Goal: Obtain resource: Obtain resource

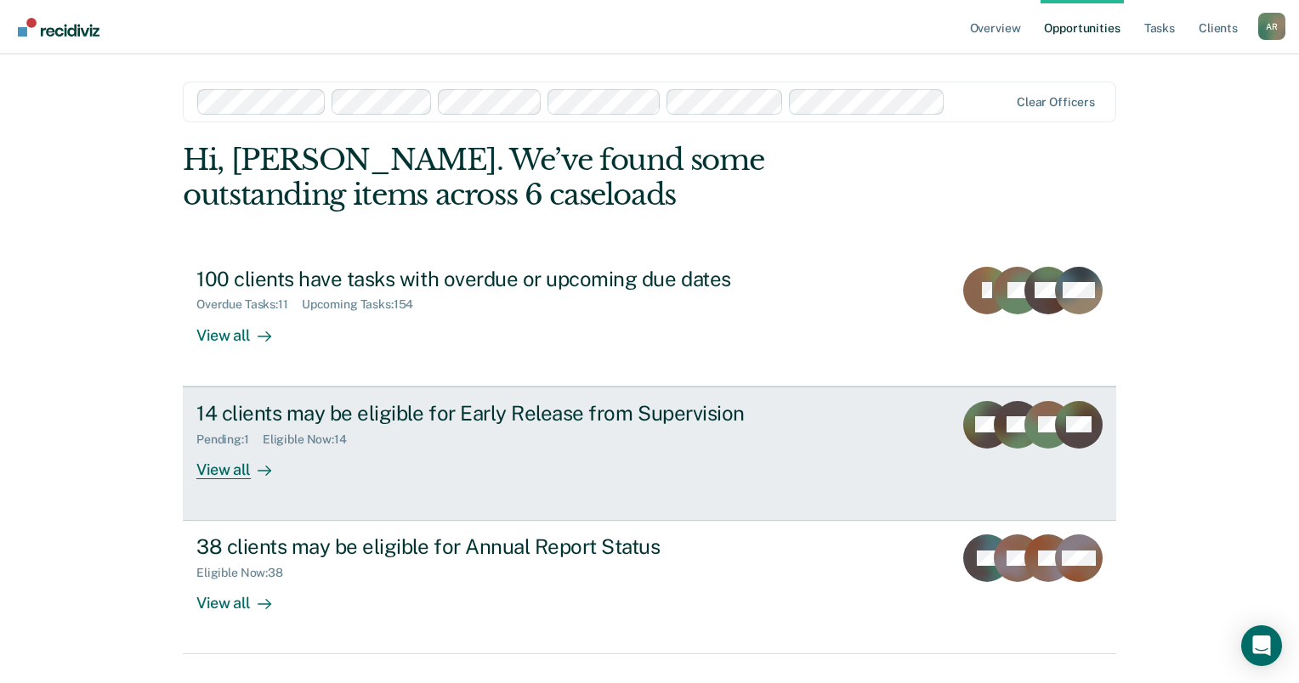
click at [309, 480] on link "14 clients may be eligible for Early Release from Supervision Pending : 1 Eligi…" at bounding box center [649, 454] width 933 height 134
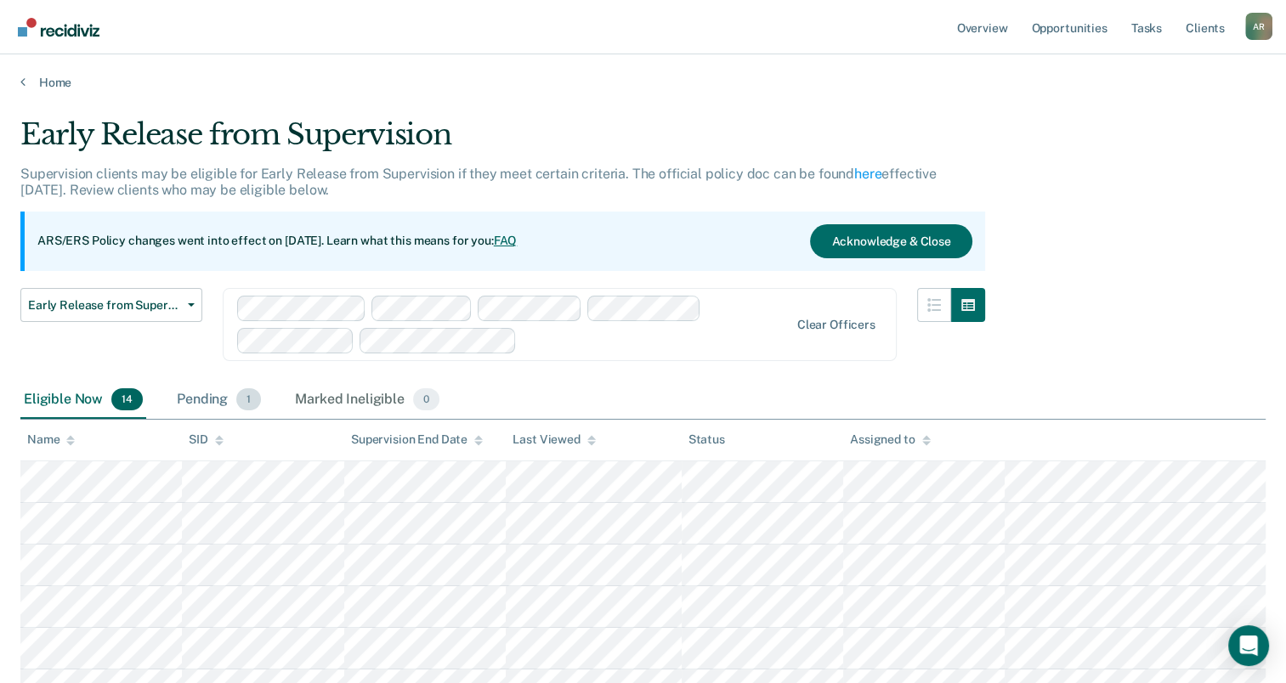
click at [200, 401] on div "Pending 1" at bounding box center [218, 400] width 91 height 37
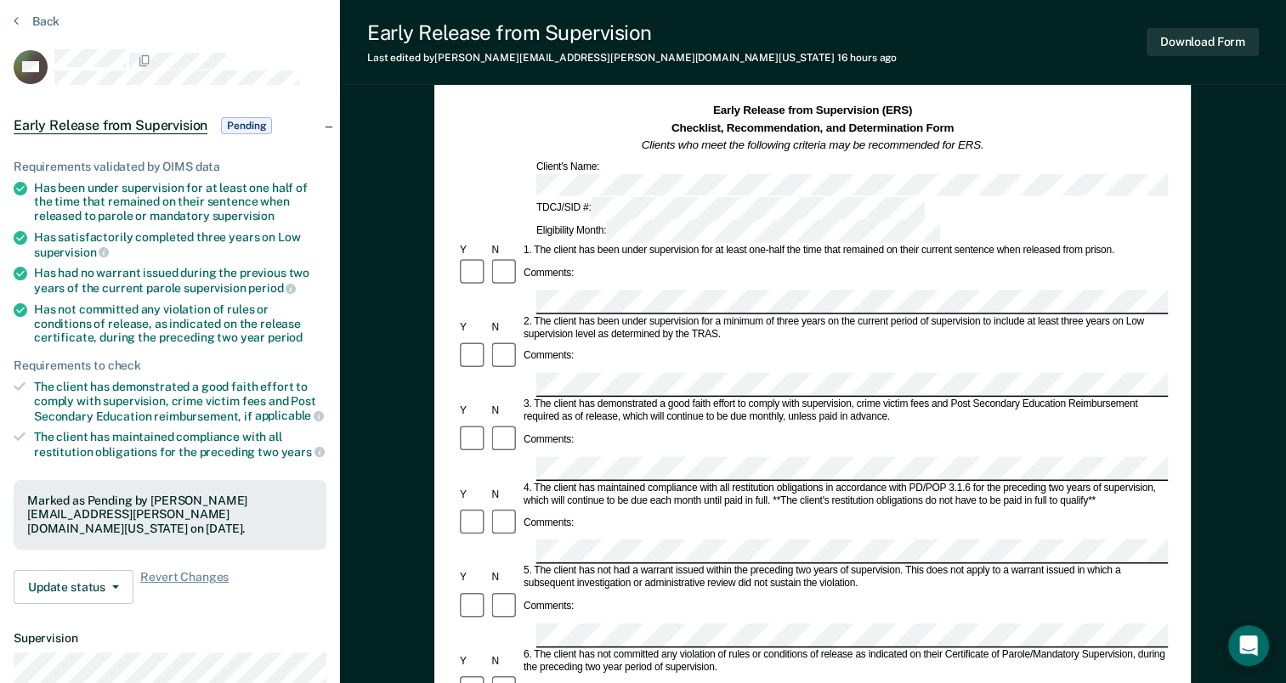
scroll to position [64, 0]
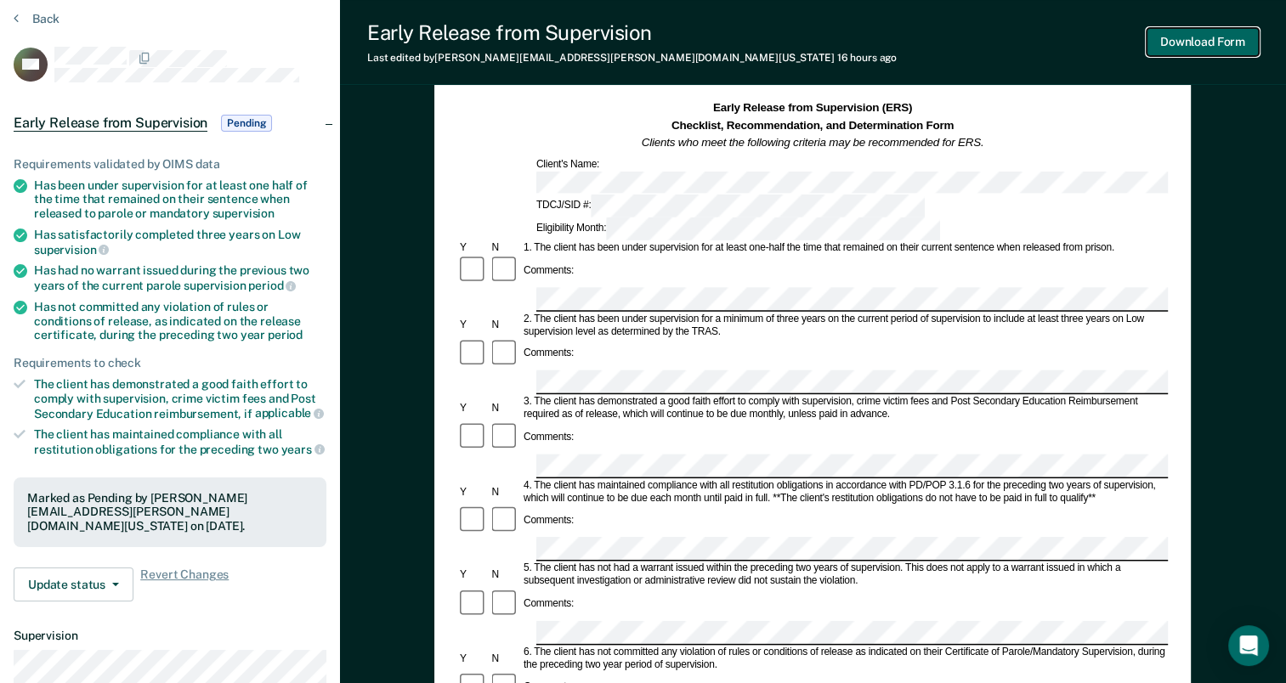
click at [1216, 43] on button "Download Form" at bounding box center [1203, 42] width 112 height 28
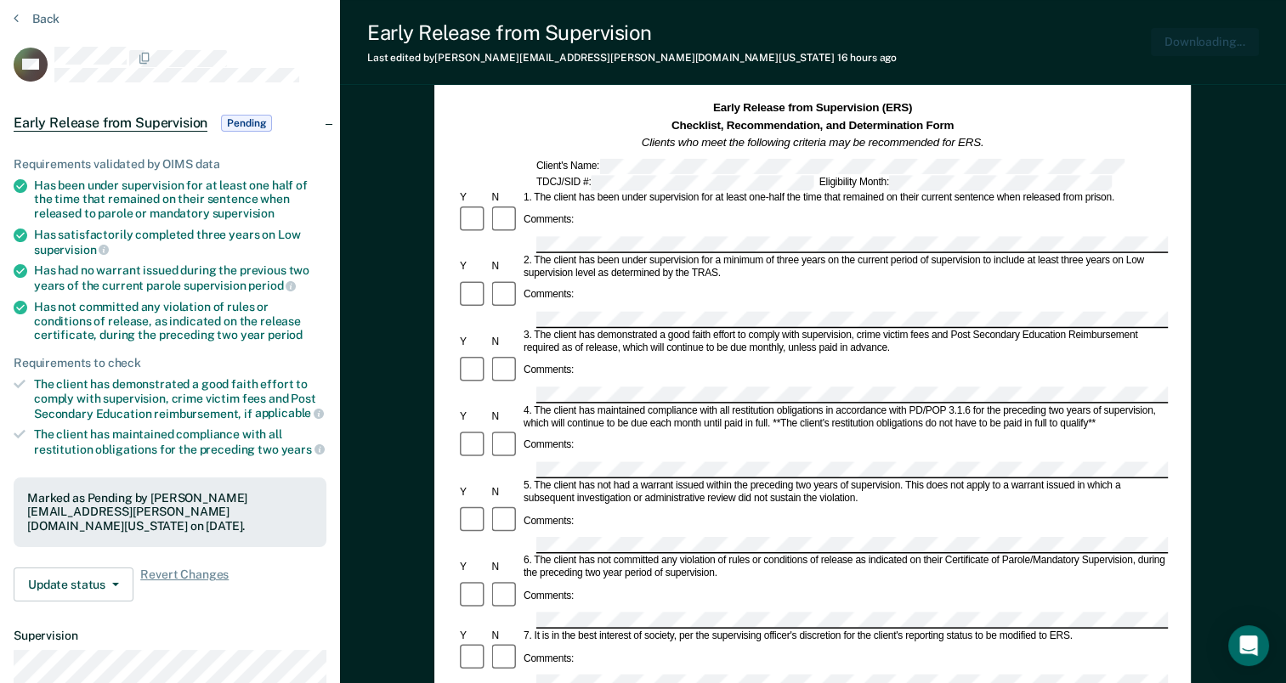
scroll to position [0, 0]
click at [388, 187] on div "Early Release from Supervision (ERS) Checklist, Recommendation, and Determinati…" at bounding box center [813, 619] width 946 height 1154
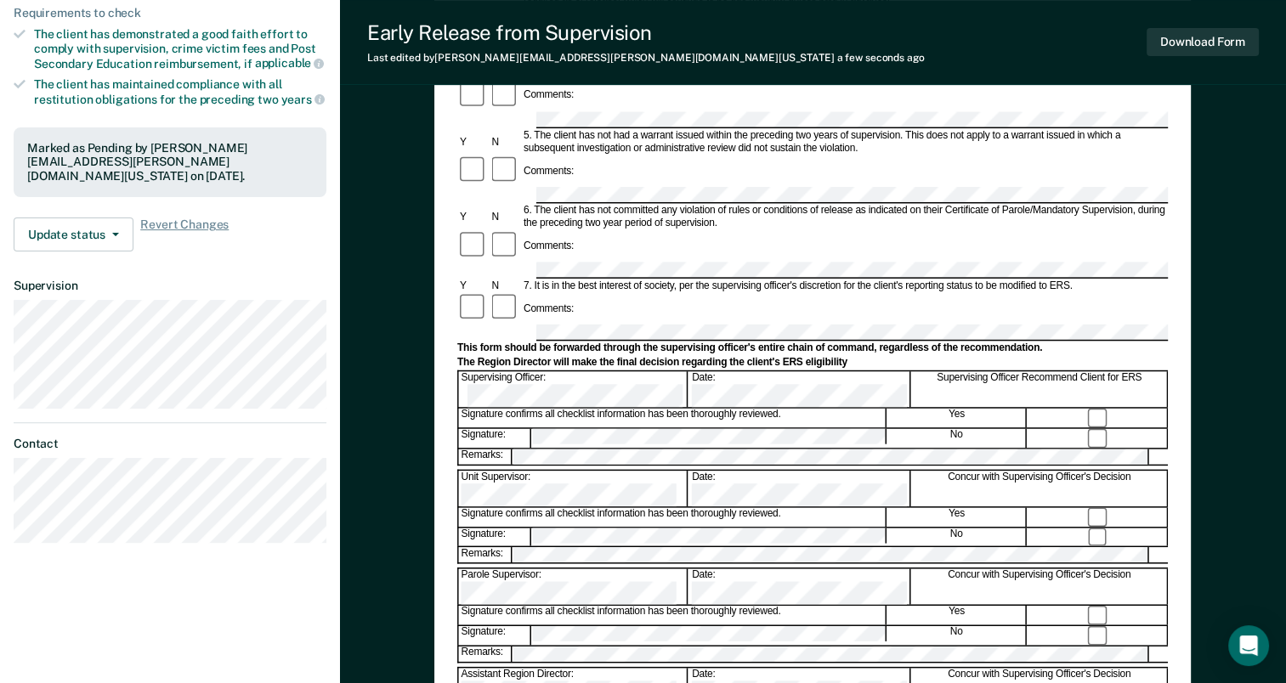
scroll to position [320, 0]
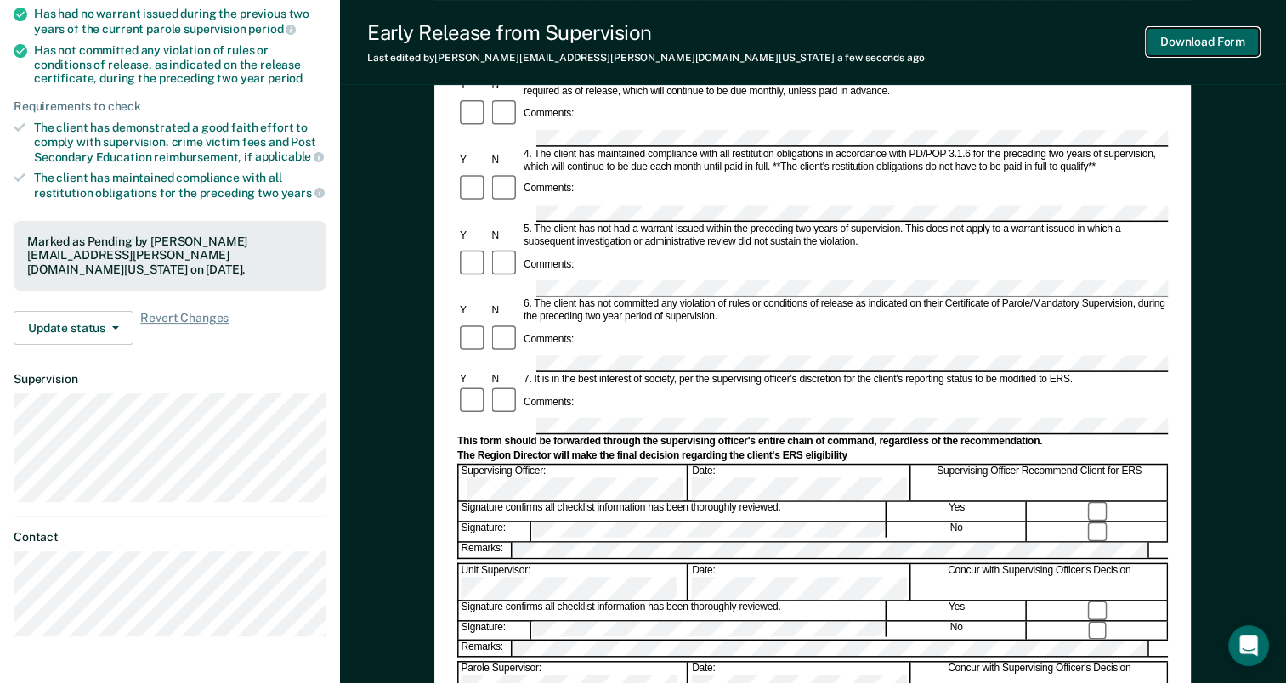
click at [1200, 46] on button "Download Form" at bounding box center [1203, 42] width 112 height 28
click at [116, 320] on button "Update status" at bounding box center [74, 328] width 120 height 34
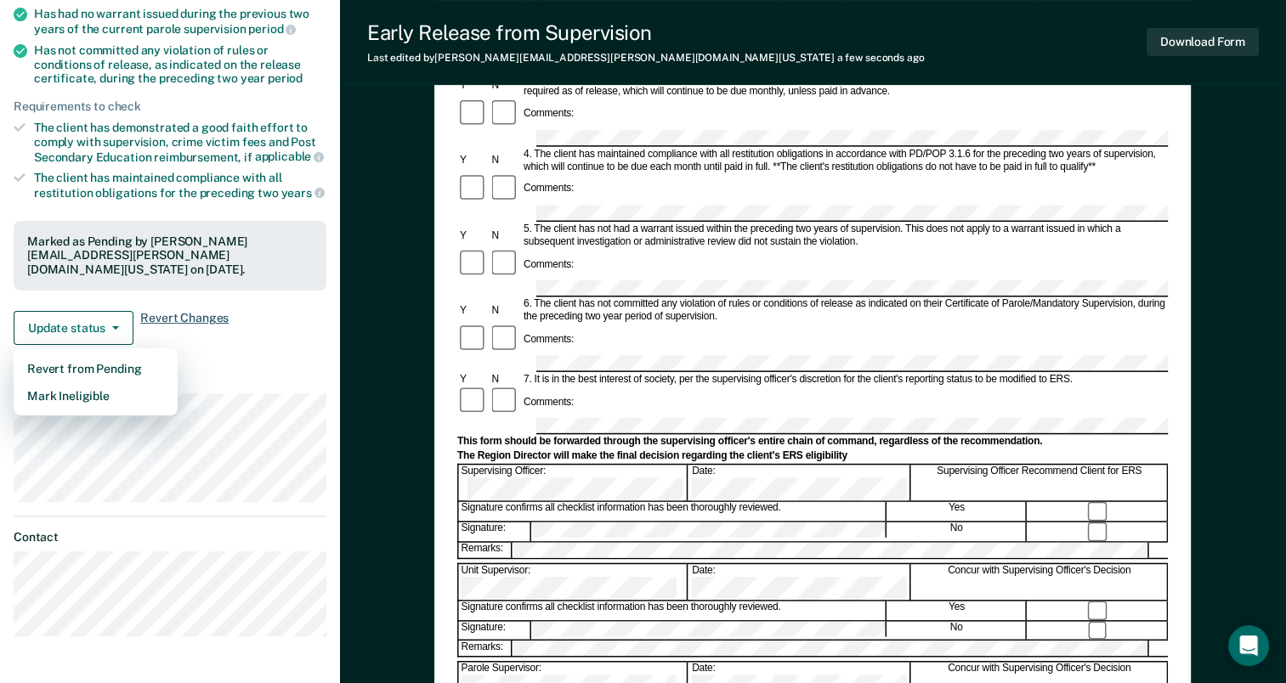
click at [184, 311] on span "Revert Changes" at bounding box center [184, 328] width 88 height 34
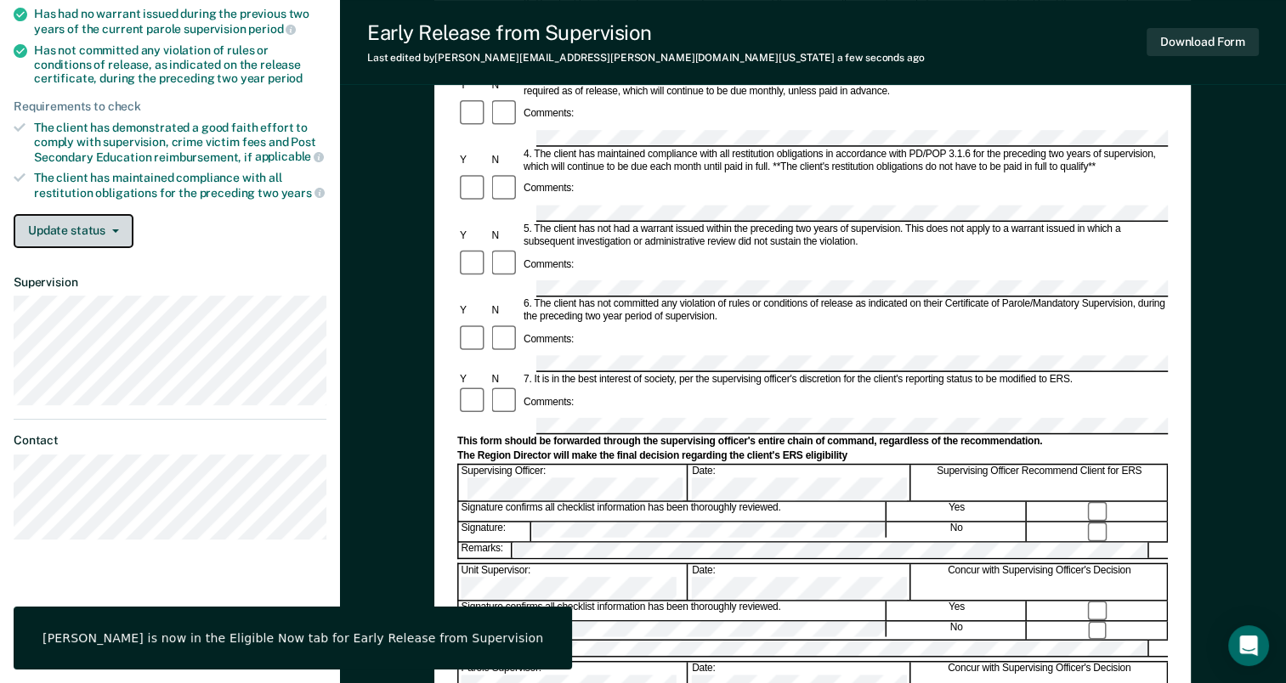
click at [121, 231] on button "Update status" at bounding box center [74, 231] width 120 height 34
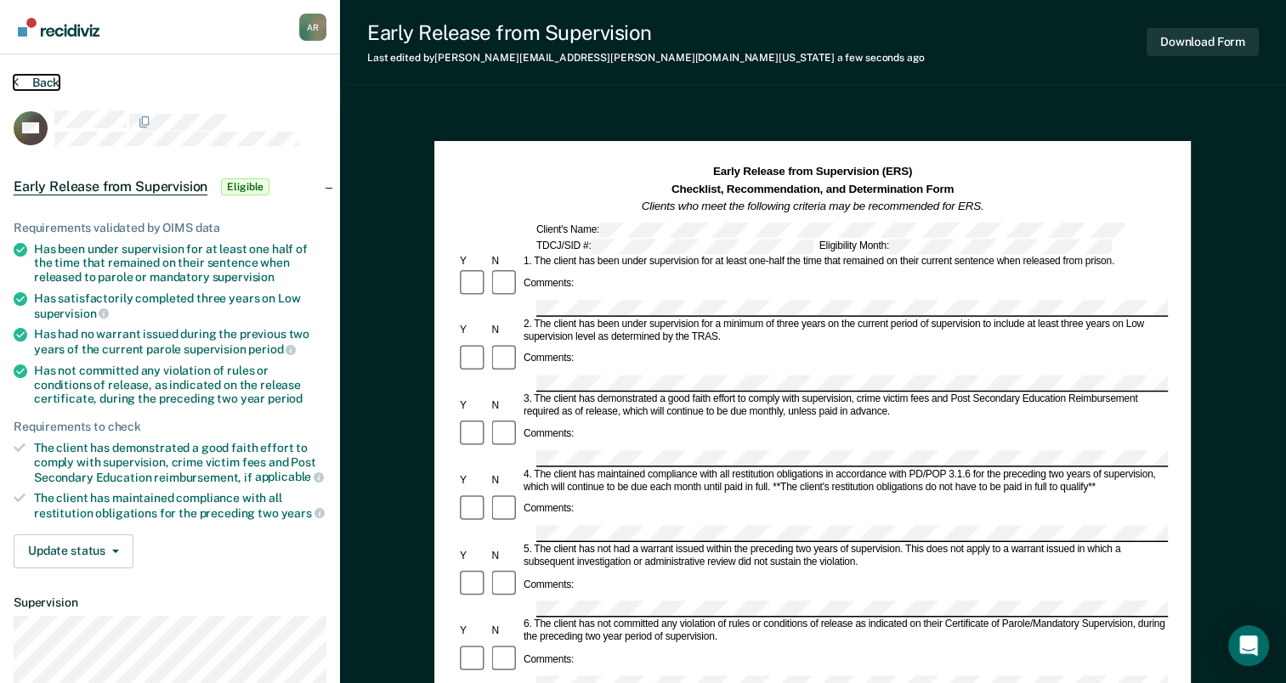
click at [34, 80] on button "Back" at bounding box center [37, 82] width 46 height 15
